Goal: Navigation & Orientation: Find specific page/section

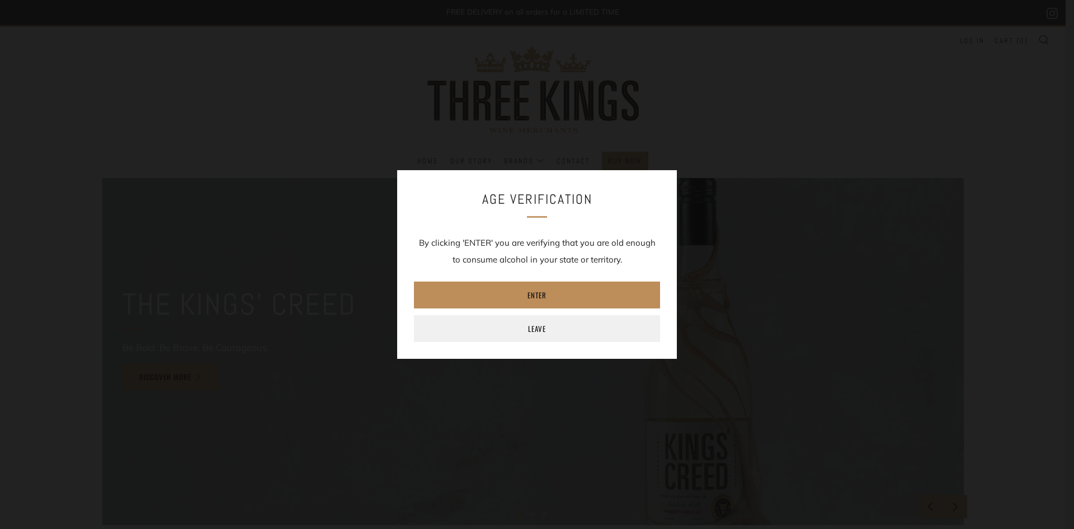
click at [579, 293] on link "Enter" at bounding box center [537, 294] width 246 height 27
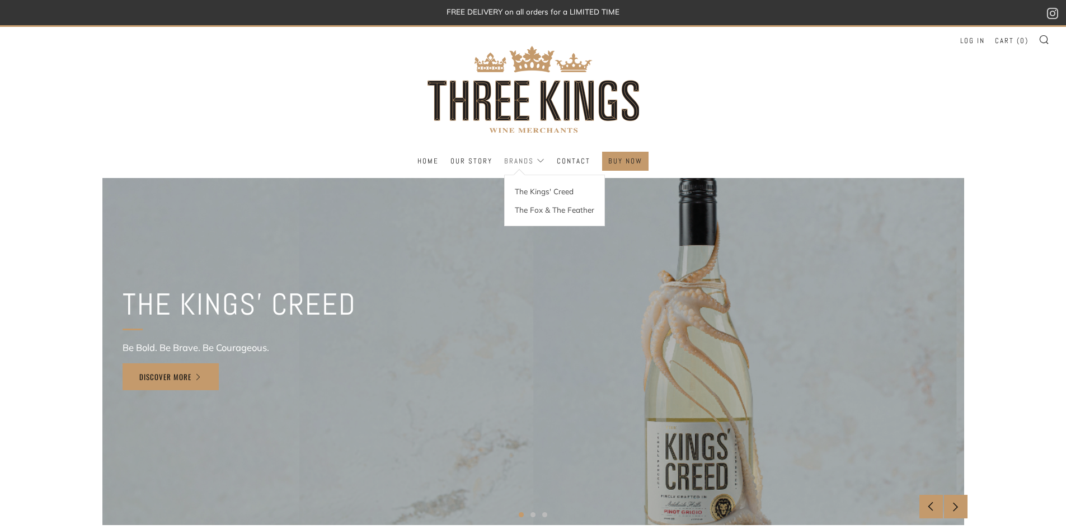
click at [537, 159] on link "Brands" at bounding box center [524, 161] width 41 height 18
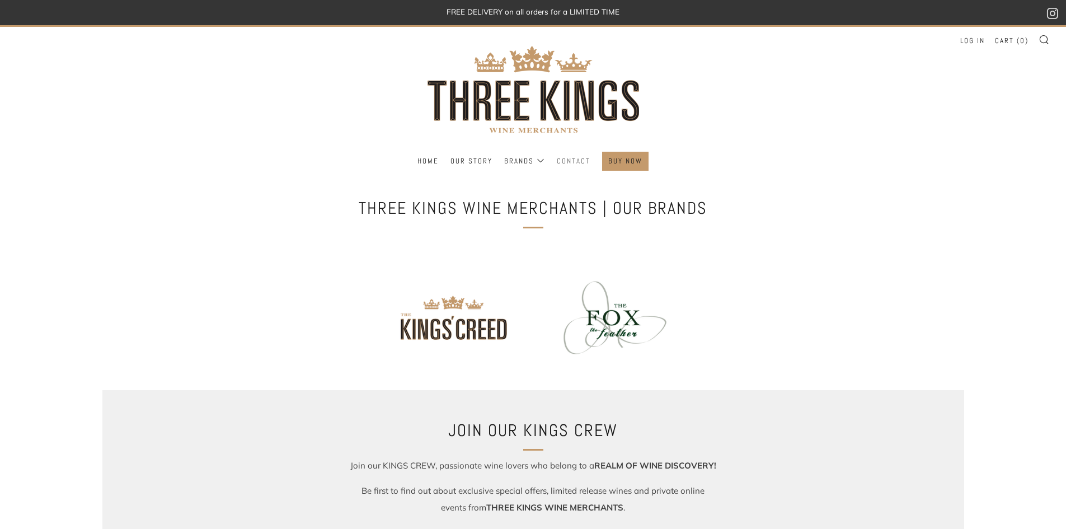
click at [578, 162] on link "Contact" at bounding box center [574, 161] width 34 height 18
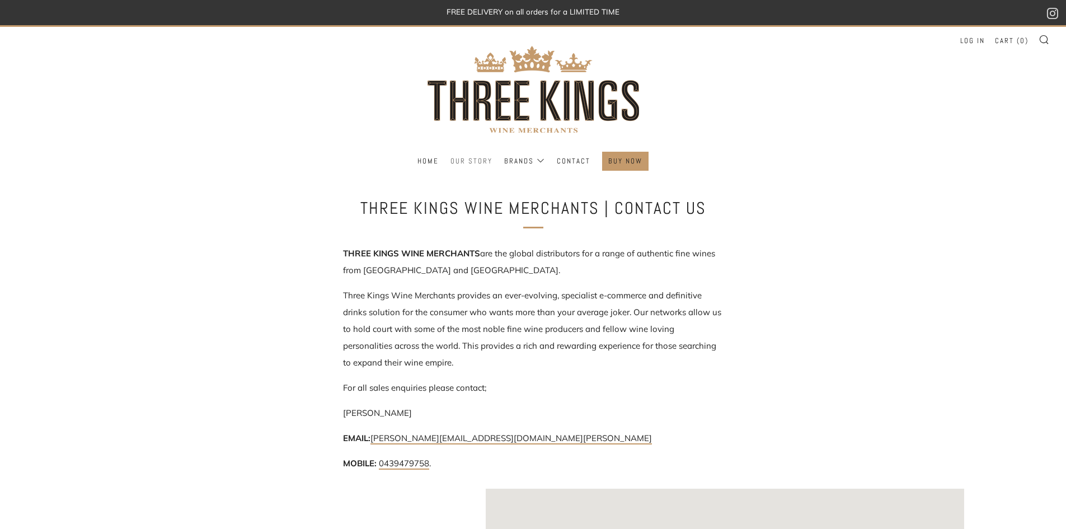
click at [473, 161] on link "Our Story" at bounding box center [471, 161] width 42 height 18
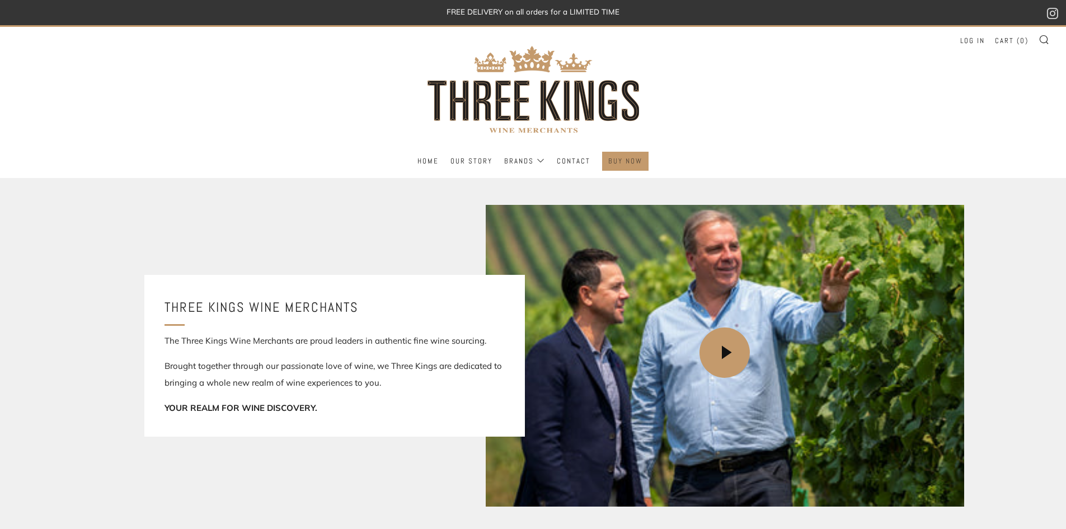
click at [633, 162] on link "BUY NOW" at bounding box center [625, 161] width 34 height 18
